Goal: Transaction & Acquisition: Subscribe to service/newsletter

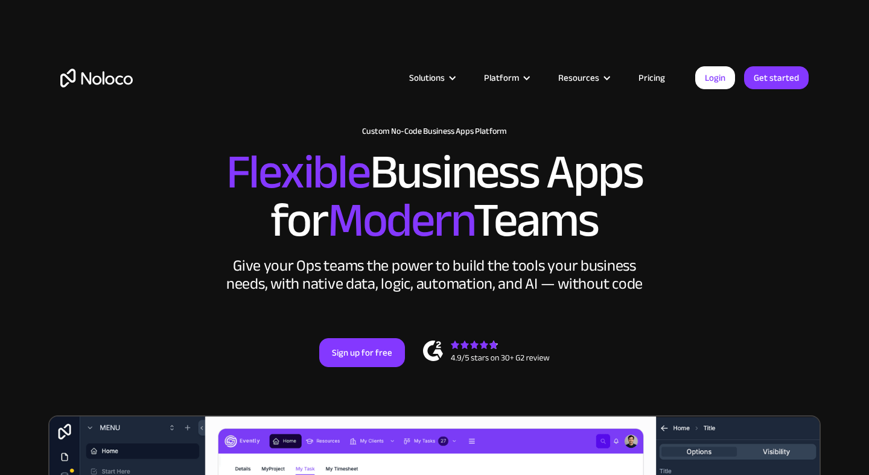
click at [654, 78] on link "Pricing" at bounding box center [651, 78] width 57 height 16
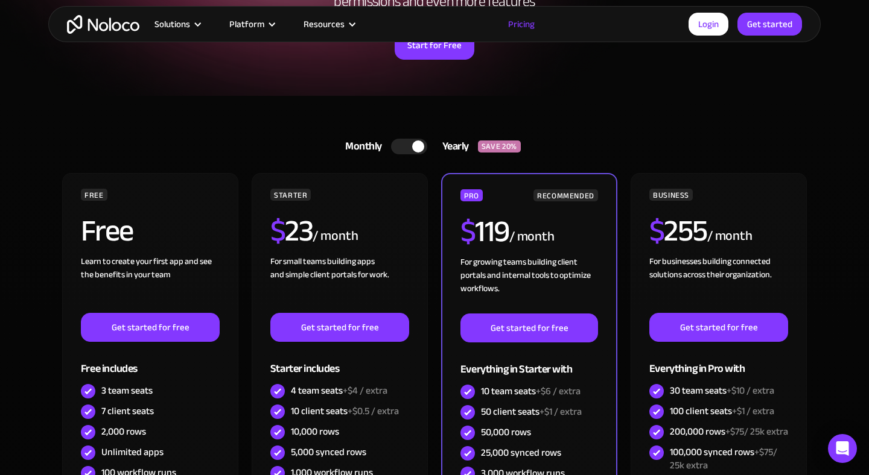
scroll to position [206, 0]
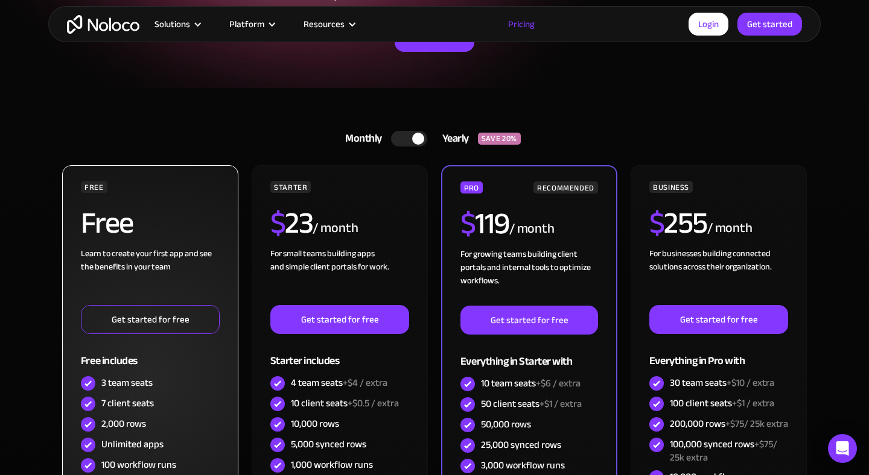
click at [179, 323] on link "Get started for free" at bounding box center [150, 319] width 139 height 29
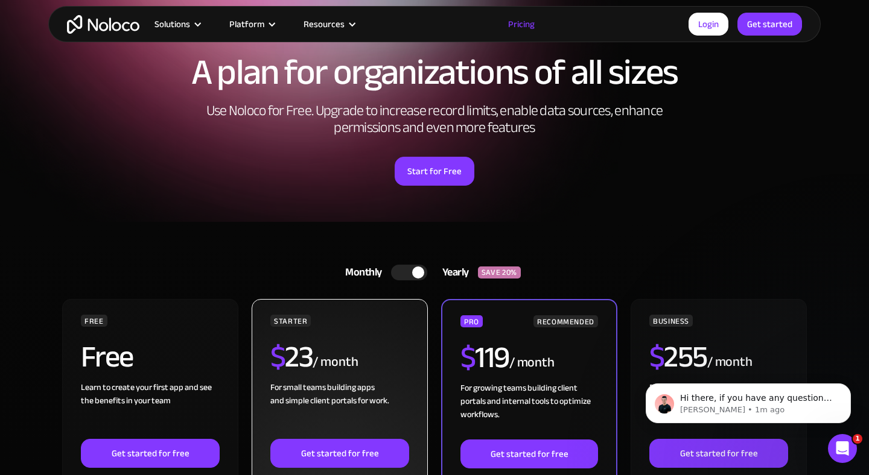
scroll to position [0, 0]
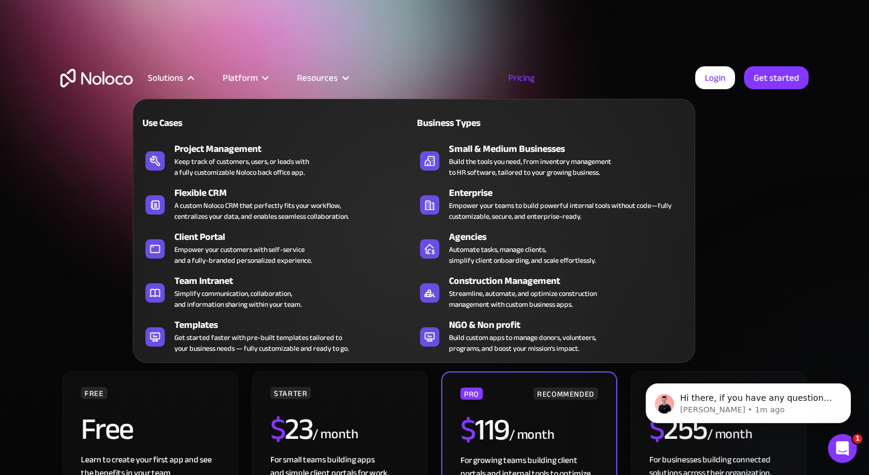
click at [183, 78] on div "Solutions" at bounding box center [166, 78] width 36 height 16
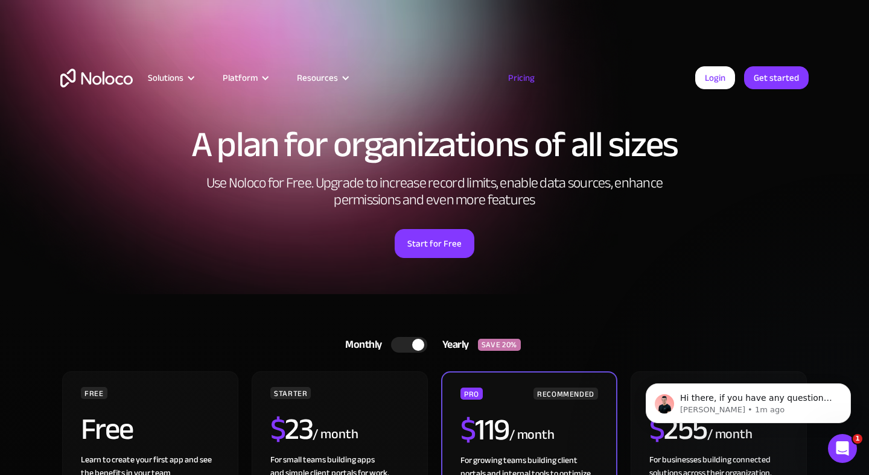
click at [191, 78] on div at bounding box center [190, 78] width 9 height 9
click at [18, 249] on section "A plan for organizations of all sizes Use Noloco for Free. Upgrade to increase …" at bounding box center [434, 147] width 869 height 294
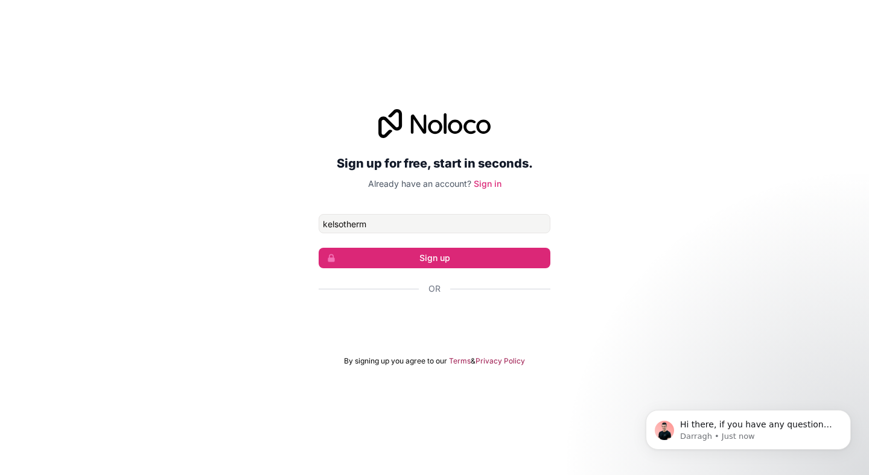
type input "kelsothermail@gmail.com"
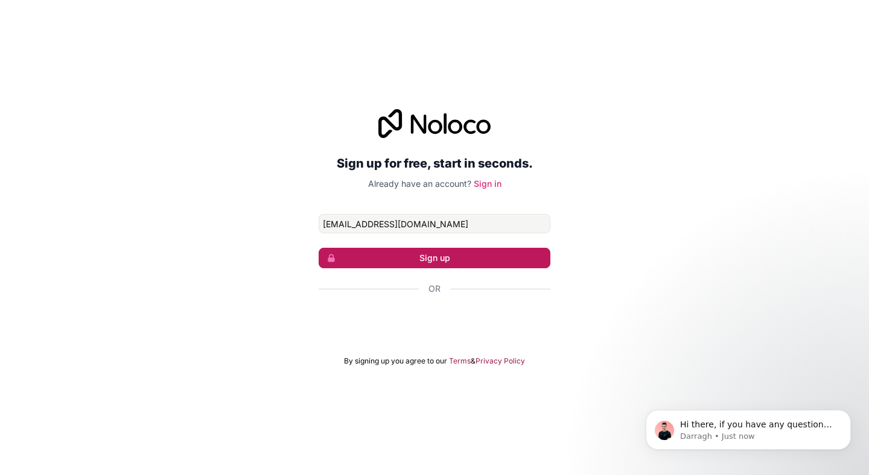
click at [448, 256] on button "Sign up" at bounding box center [435, 258] width 232 height 21
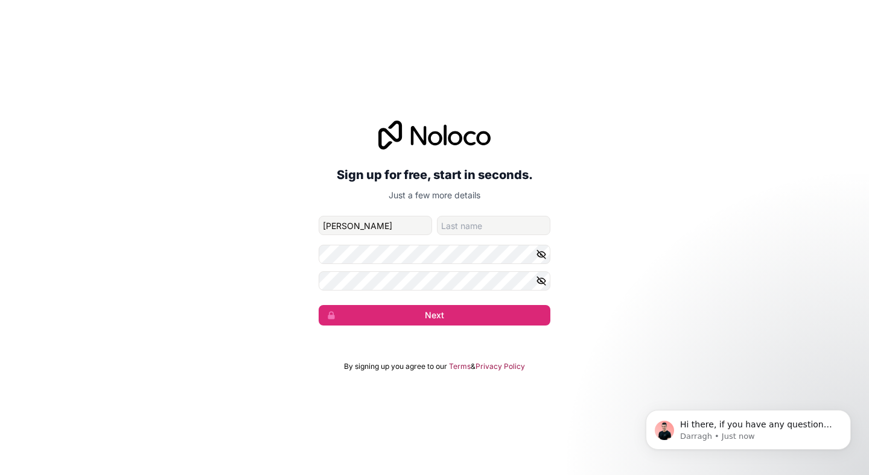
type input "Kelly"
type input "Haller"
click at [541, 278] on icon "button" at bounding box center [541, 281] width 11 height 11
click at [546, 262] on button "button" at bounding box center [543, 254] width 14 height 19
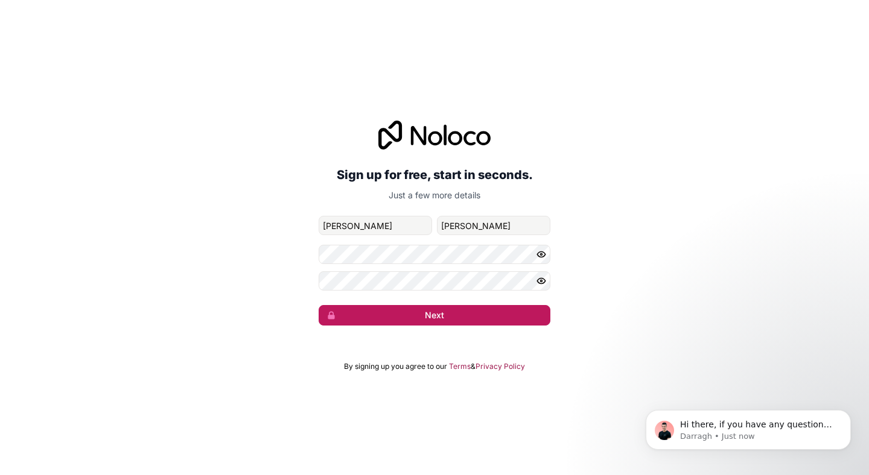
click at [434, 311] on button "Next" at bounding box center [435, 315] width 232 height 21
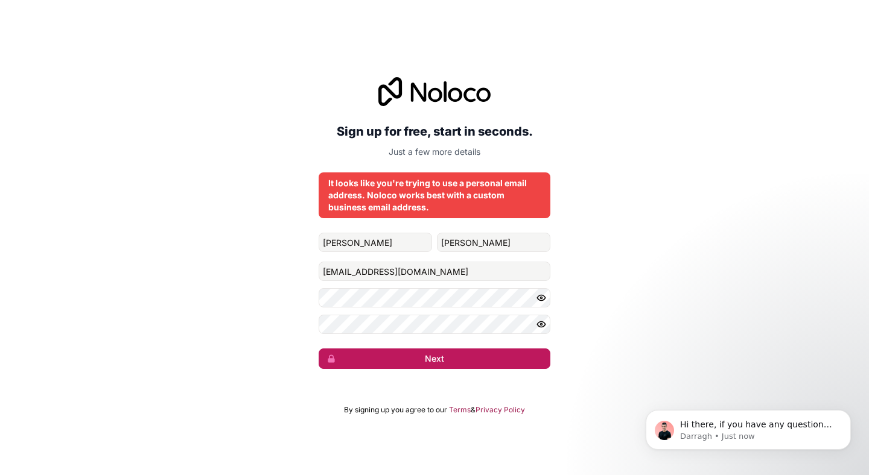
click at [421, 360] on button "Next" at bounding box center [435, 359] width 232 height 21
click at [451, 360] on button "Next" at bounding box center [435, 359] width 232 height 21
click at [428, 205] on div "It looks like you're trying to use a personal email address. Noloco works best …" at bounding box center [434, 195] width 212 height 36
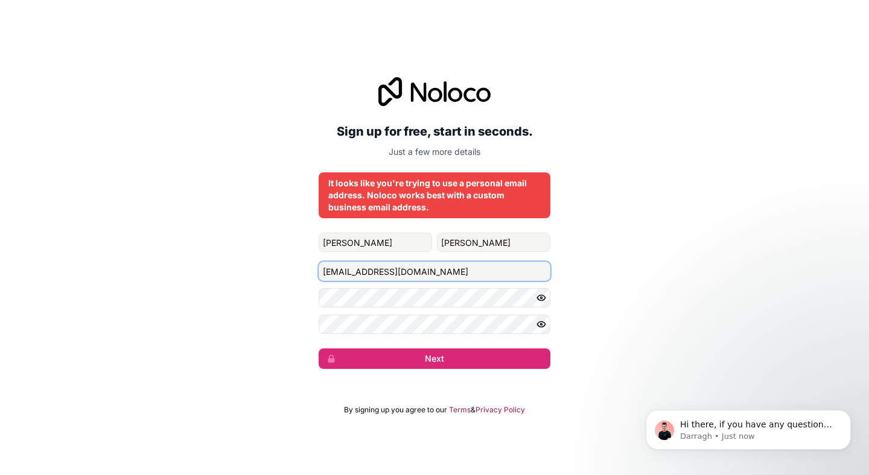
click at [450, 268] on input "kelsothermail@gmail.com" at bounding box center [435, 271] width 232 height 19
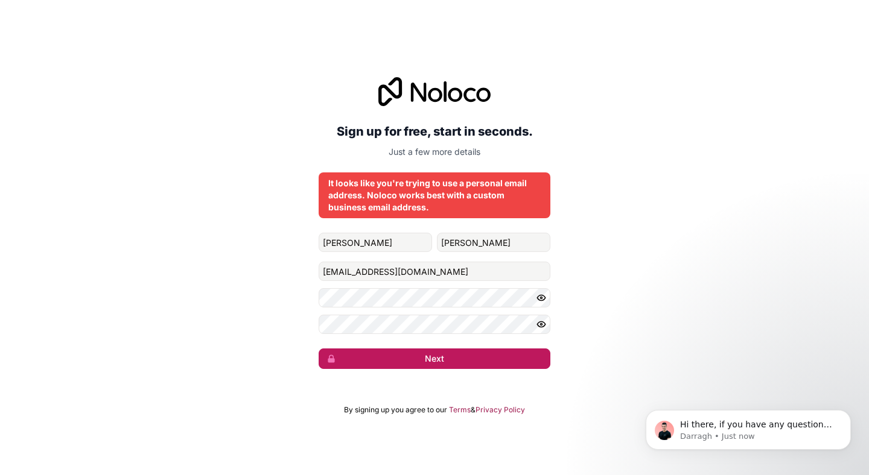
click at [453, 364] on button "Next" at bounding box center [435, 359] width 232 height 21
click at [427, 360] on button "Next" at bounding box center [435, 359] width 232 height 21
